Goal: Task Accomplishment & Management: Complete application form

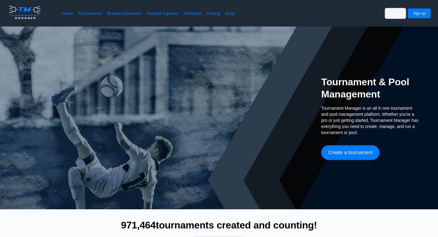
click at [394, 17] on button "Log in" at bounding box center [396, 14] width 20 height 10
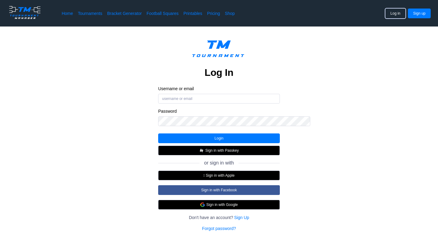
click at [158, 94] on div at bounding box center [158, 94] width 0 height 0
click at [334, 128] on div "Log In Username or email Password Login Sign in with Passkey or sign in with  …" at bounding box center [219, 133] width 390 height 195
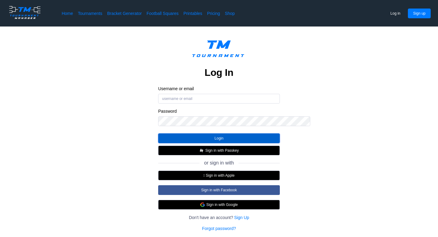
click at [221, 143] on button "Login" at bounding box center [219, 138] width 122 height 10
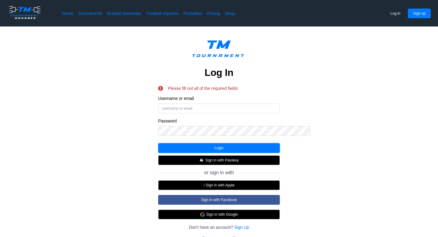
click at [158, 103] on div at bounding box center [158, 103] width 0 height 0
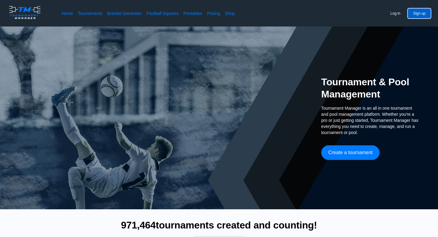
click at [421, 17] on button "Sign up" at bounding box center [419, 14] width 23 height 10
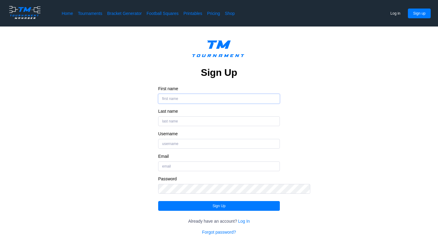
click at [241, 103] on input "First name" at bounding box center [219, 99] width 122 height 10
type input "[PERSON_NAME]"
click at [209, 149] on input "Username" at bounding box center [219, 144] width 122 height 10
type input "BobRupp"
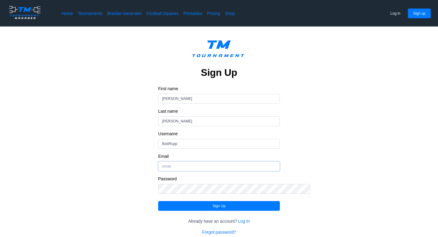
click at [210, 171] on input "Email" at bounding box center [219, 166] width 122 height 10
type input "[EMAIL_ADDRESS][DOMAIN_NAME]"
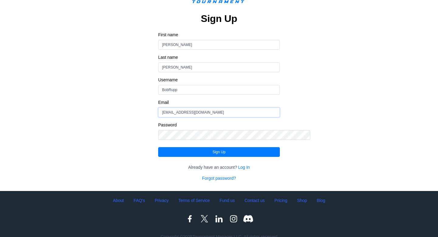
scroll to position [54, 0]
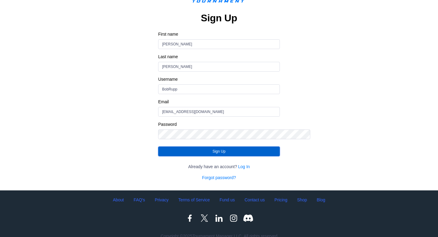
click at [221, 156] on button "Sign Up" at bounding box center [219, 151] width 122 height 10
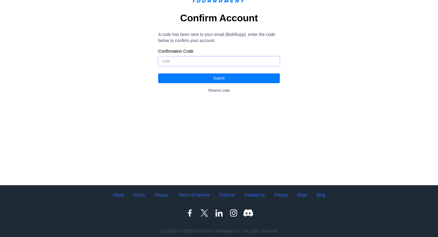
click at [259, 66] on input "Confirmation Code" at bounding box center [219, 61] width 122 height 10
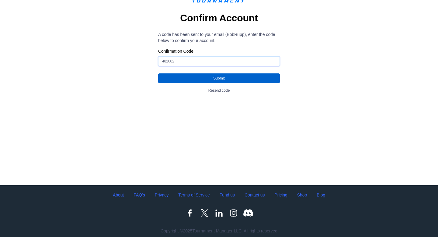
type input "482002"
click at [221, 83] on button "Submit" at bounding box center [219, 78] width 122 height 10
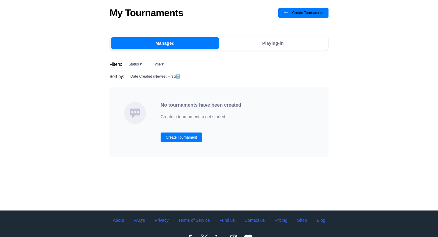
scroll to position [26, 0]
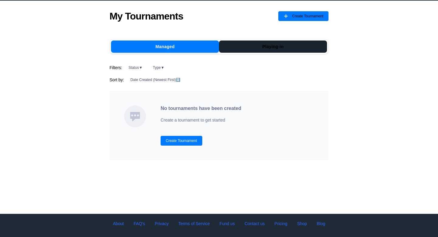
click at [281, 53] on button "Playing-in" at bounding box center [273, 46] width 108 height 12
